Goal: Book appointment/travel/reservation

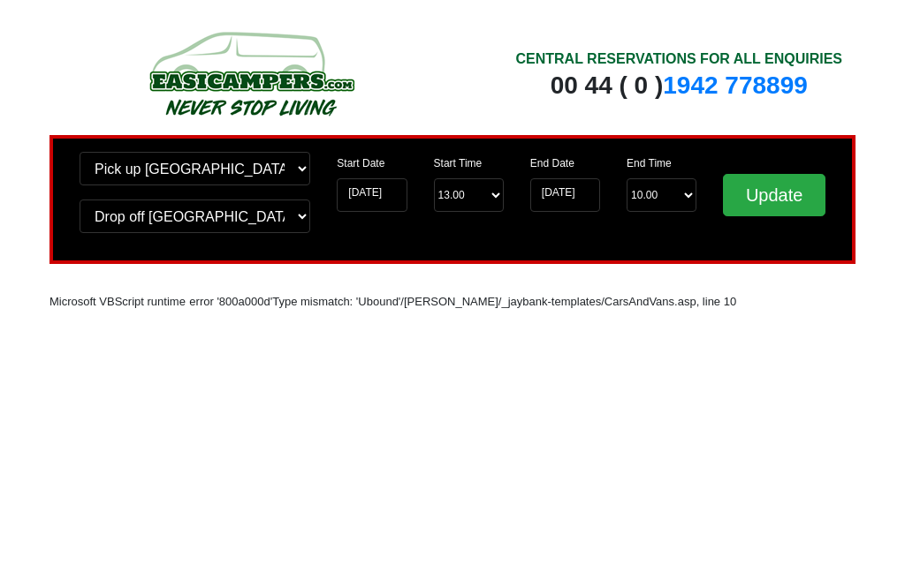
click at [799, 190] on input "Update" at bounding box center [774, 195] width 102 height 42
click at [787, 185] on input "Update" at bounding box center [774, 195] width 102 height 42
click at [481, 191] on select "Start Time 13.00 -------- 11.00 am (Saturday & Sunday Only) 12.00 pm (Saturday)…" at bounding box center [469, 195] width 70 height 34
select select "11.00"
click at [799, 189] on input "Update" at bounding box center [774, 195] width 102 height 42
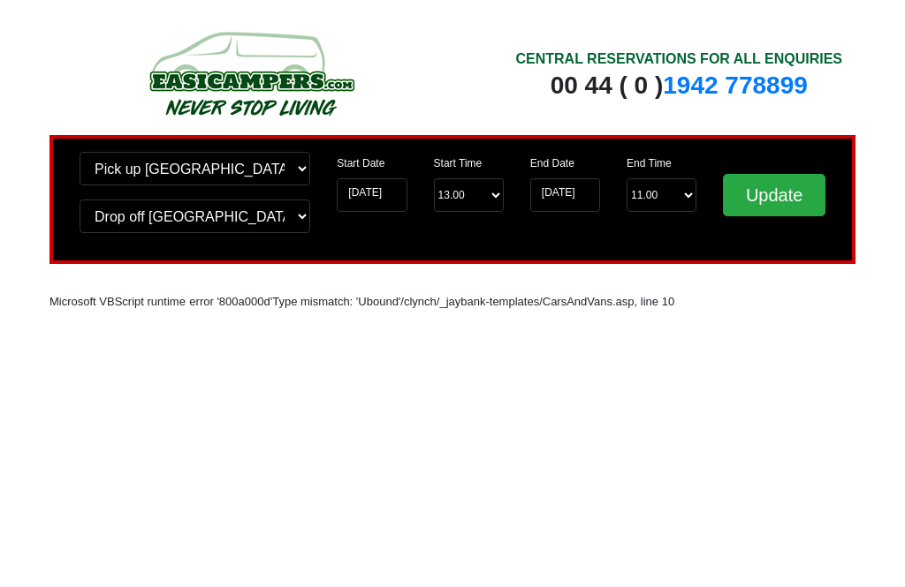
click at [784, 205] on input "Update" at bounding box center [774, 195] width 102 height 42
